Goal: Information Seeking & Learning: Learn about a topic

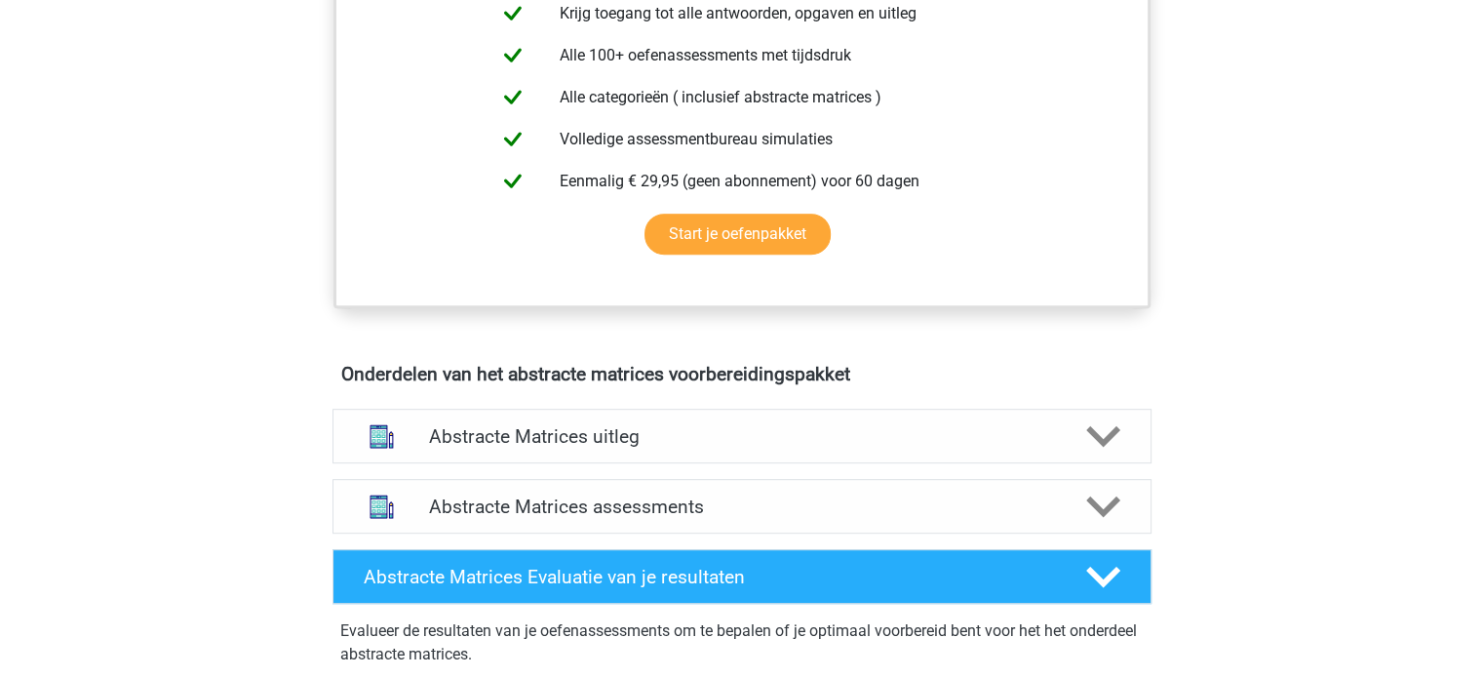
scroll to position [845, 0]
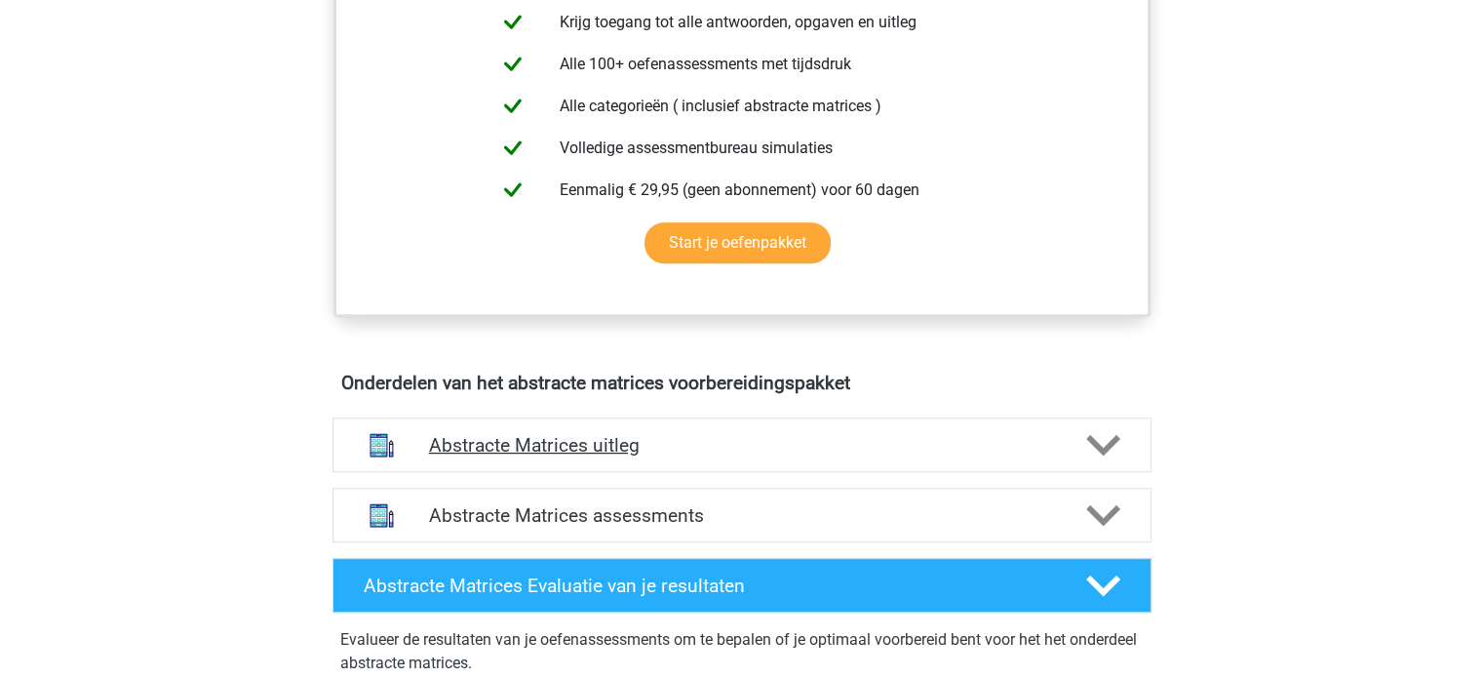
click at [920, 455] on div "Abstracte Matrices uitleg" at bounding box center [741, 444] width 819 height 55
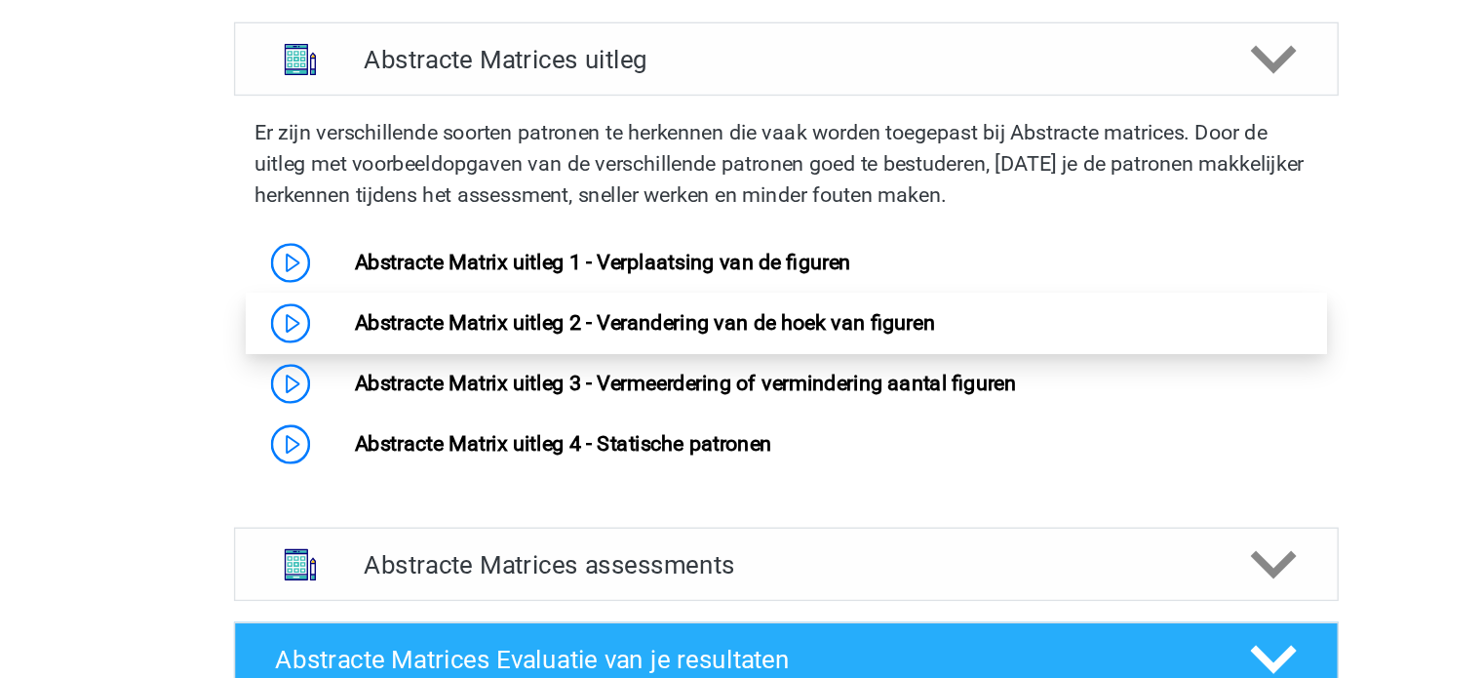
scroll to position [1157, 0]
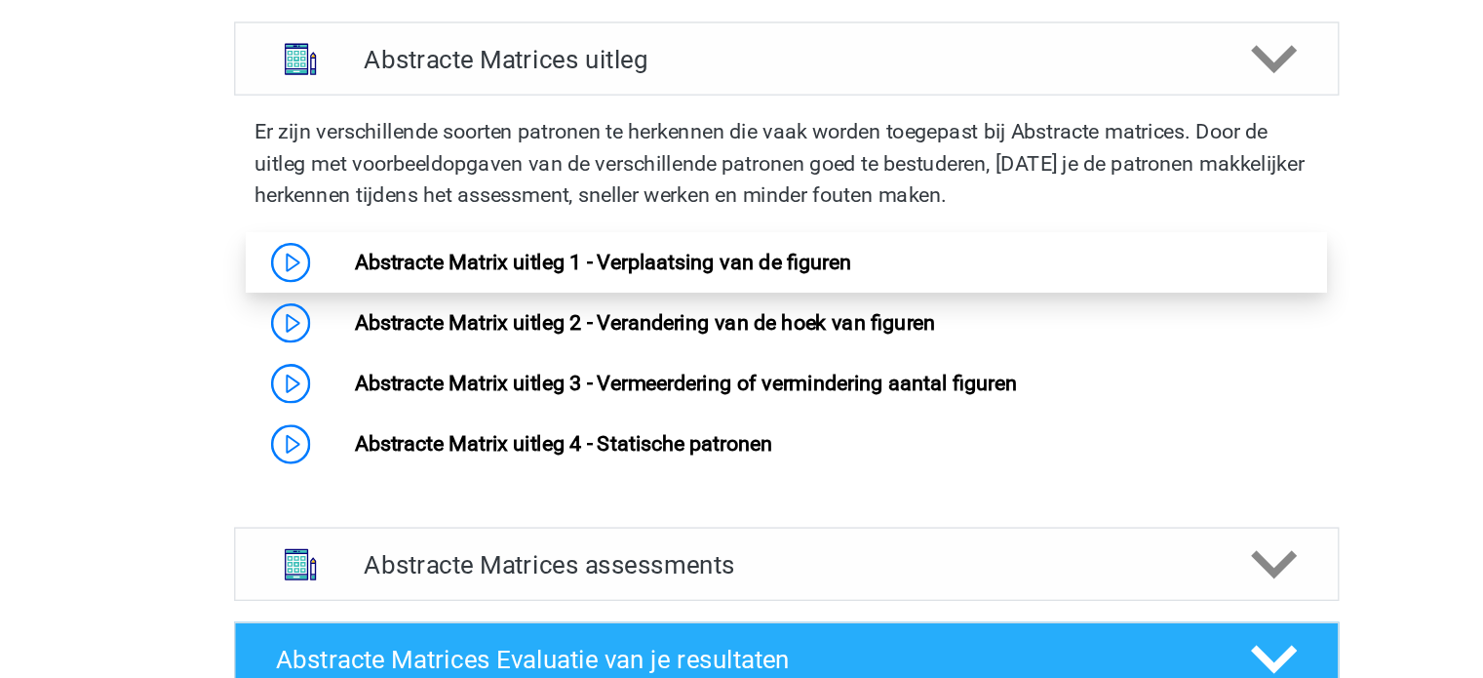
click at [600, 277] on link "Abstracte Matrix uitleg 1 - Verplaatsing van de figuren" at bounding box center [606, 283] width 368 height 19
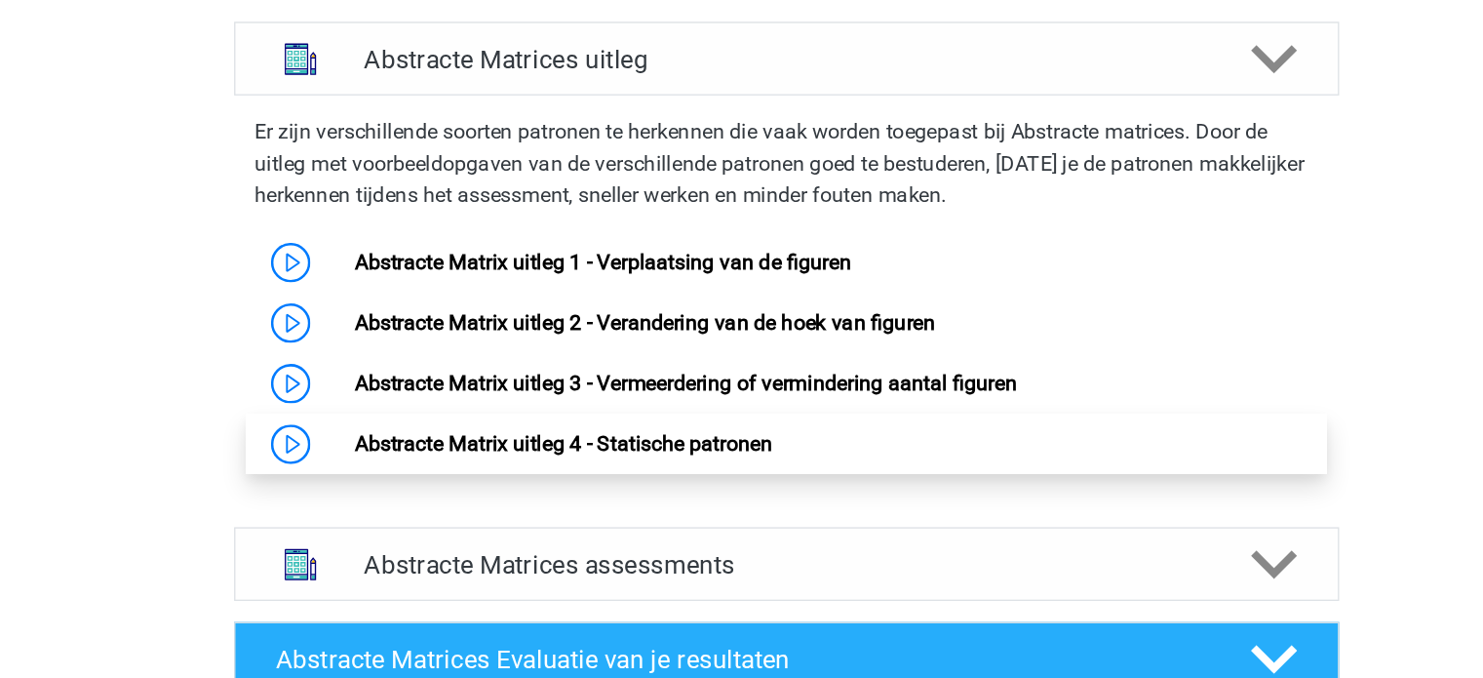
click at [494, 427] on link "Abstracte Matrix uitleg 4 - Statische patronen" at bounding box center [576, 418] width 309 height 19
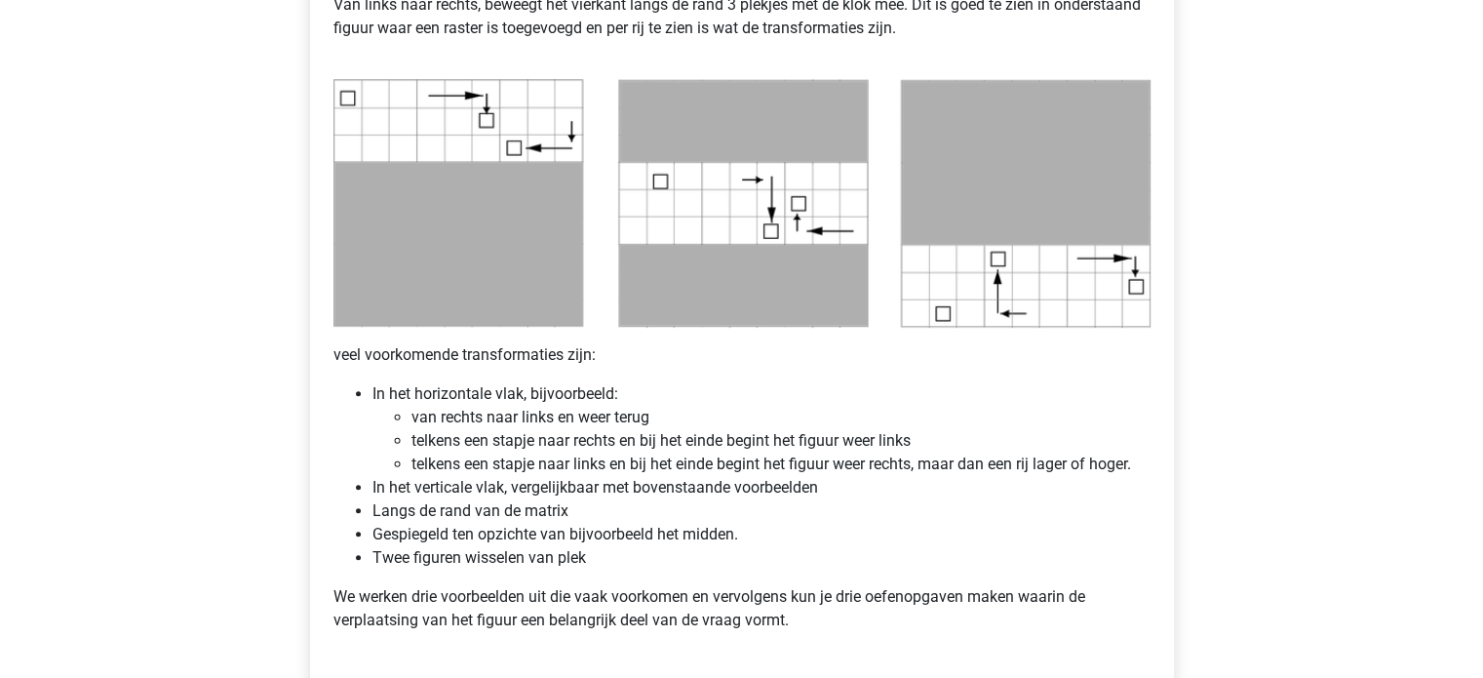
scroll to position [957, 0]
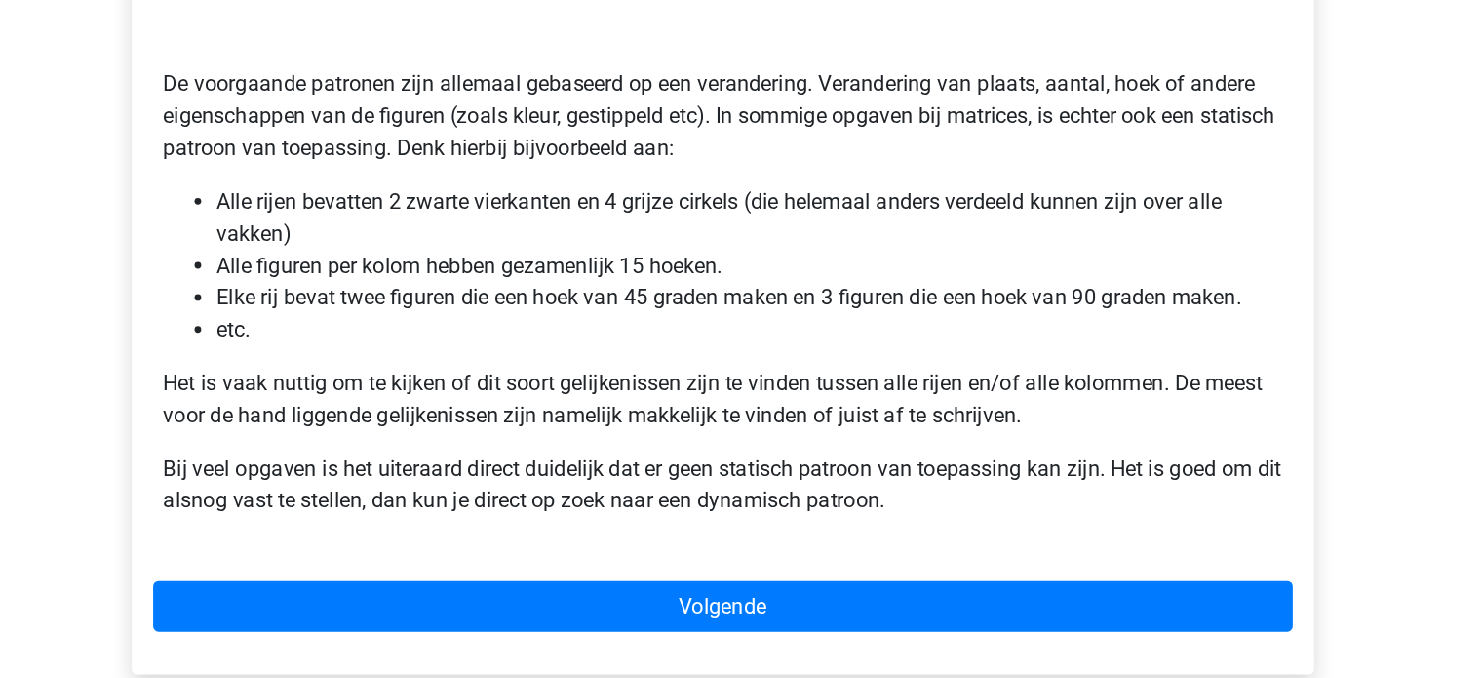
scroll to position [314, 0]
